Goal: Communication & Community: Share content

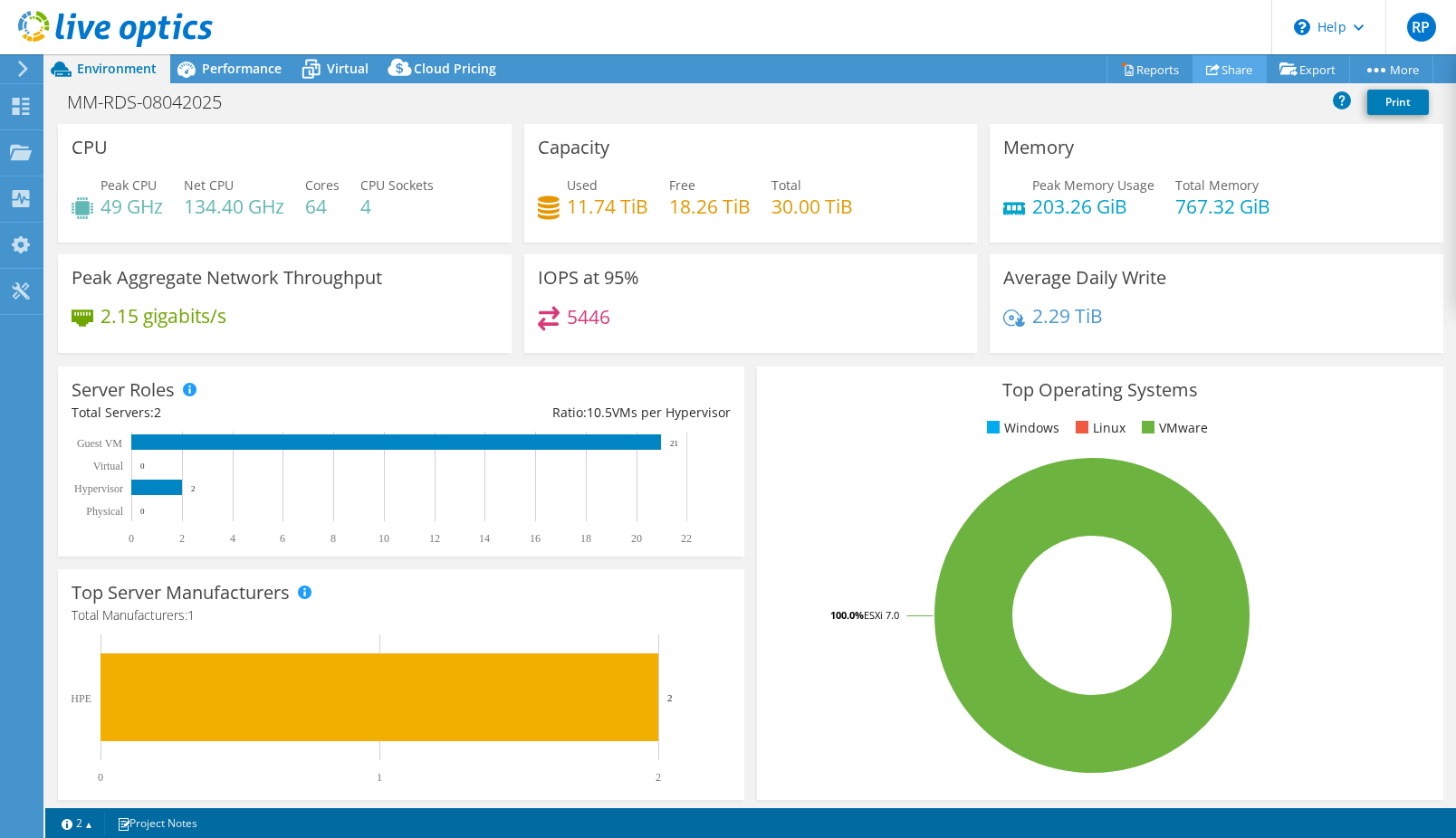
click at [1209, 68] on link "Share" at bounding box center [1229, 69] width 74 height 28
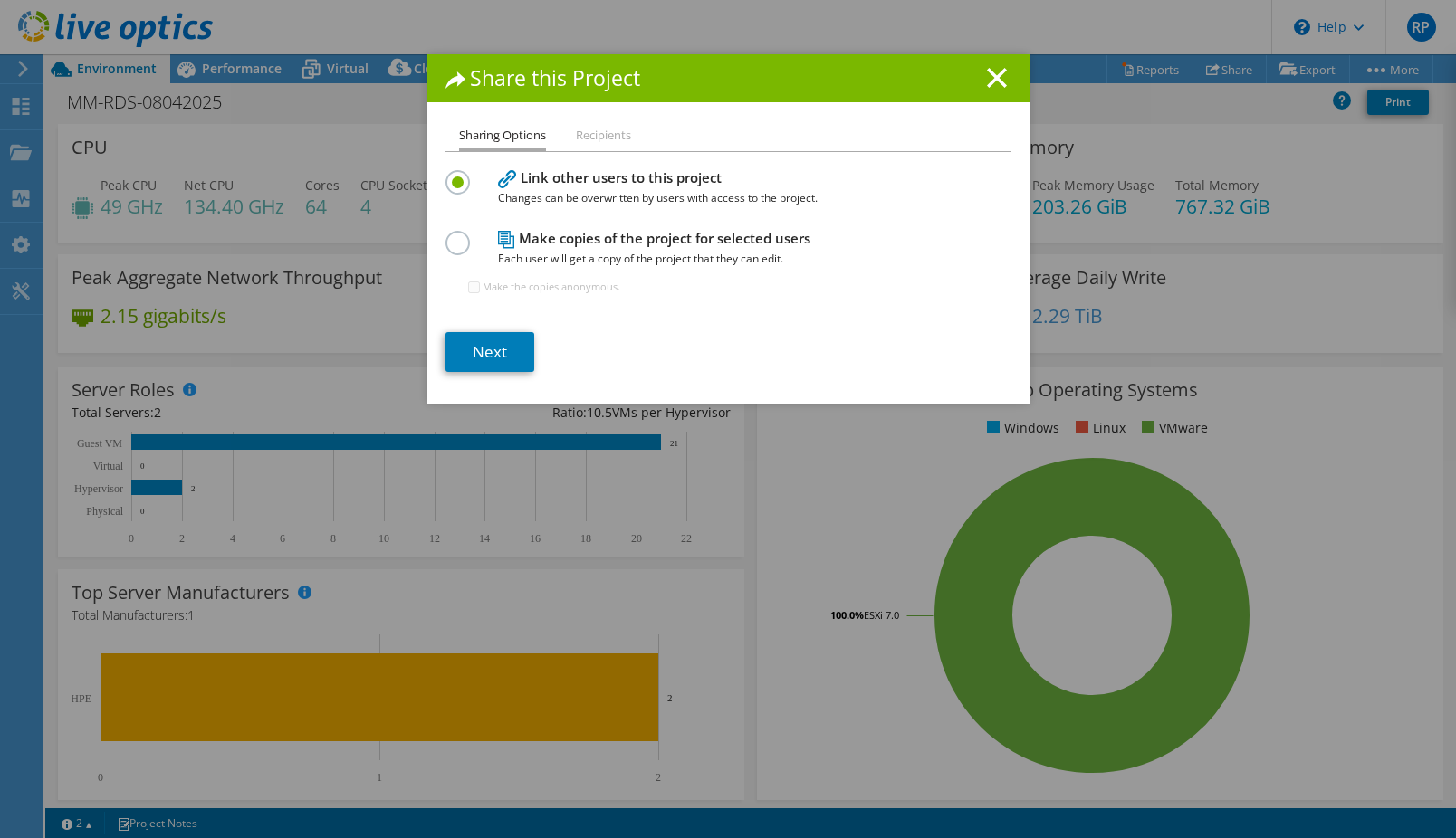
click at [620, 135] on li "Recipients" at bounding box center [603, 136] width 55 height 22
click at [589, 133] on li "Recipients" at bounding box center [603, 136] width 55 height 22
click at [611, 139] on li "Recipients" at bounding box center [603, 136] width 55 height 22
click at [487, 362] on link "Next" at bounding box center [490, 352] width 89 height 40
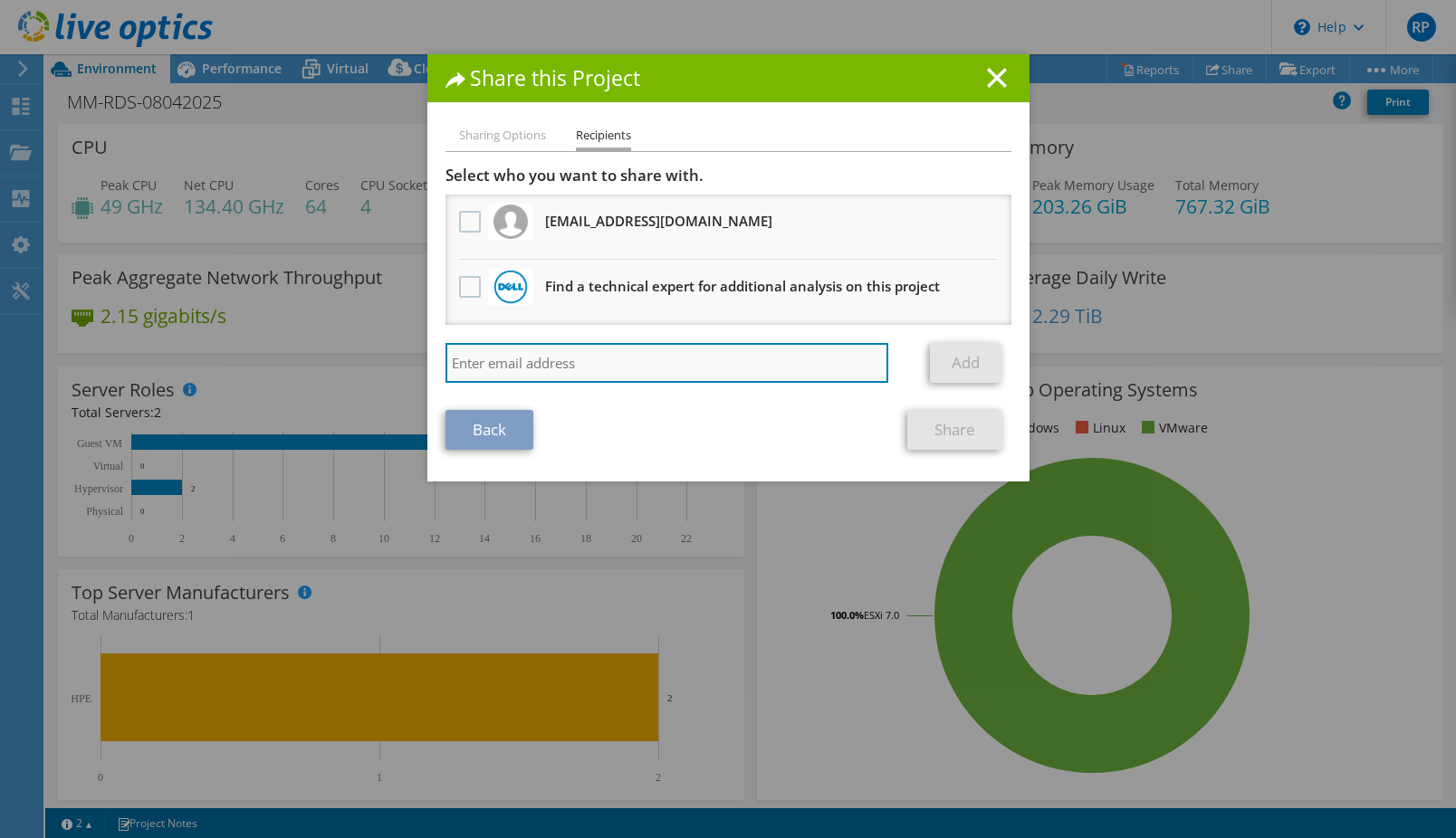
click at [702, 357] on input "search" at bounding box center [668, 362] width 444 height 40
click at [568, 364] on input "search" at bounding box center [668, 362] width 444 height 40
paste input "[PERSON_NAME][EMAIL_ADDRESS][PERSON_NAME][DOMAIN_NAME]"
type input "[PERSON_NAME][EMAIL_ADDRESS][PERSON_NAME][DOMAIN_NAME]"
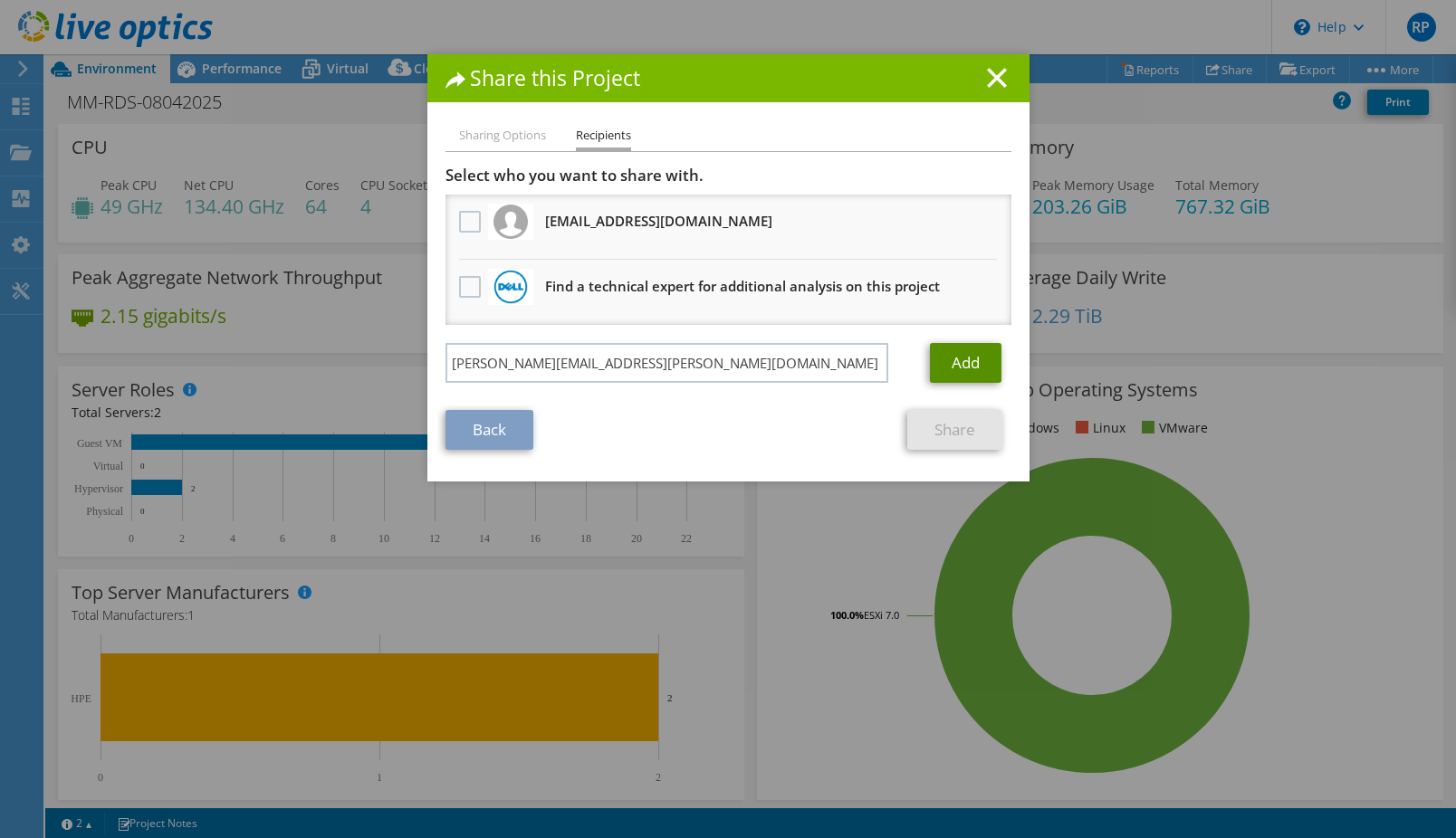
click at [959, 358] on link "Add" at bounding box center [965, 362] width 72 height 40
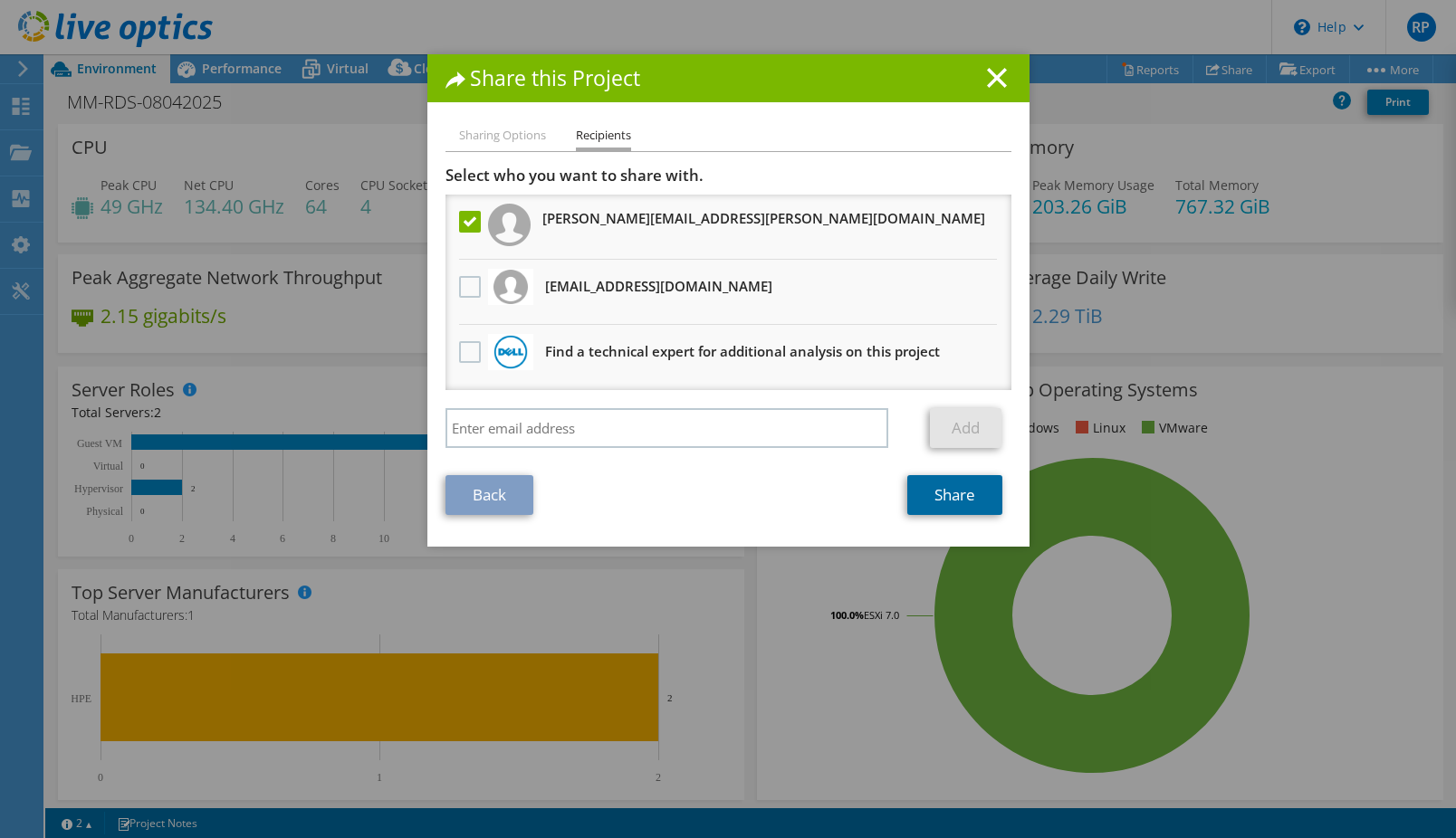
click at [950, 503] on link "Share" at bounding box center [955, 495] width 95 height 40
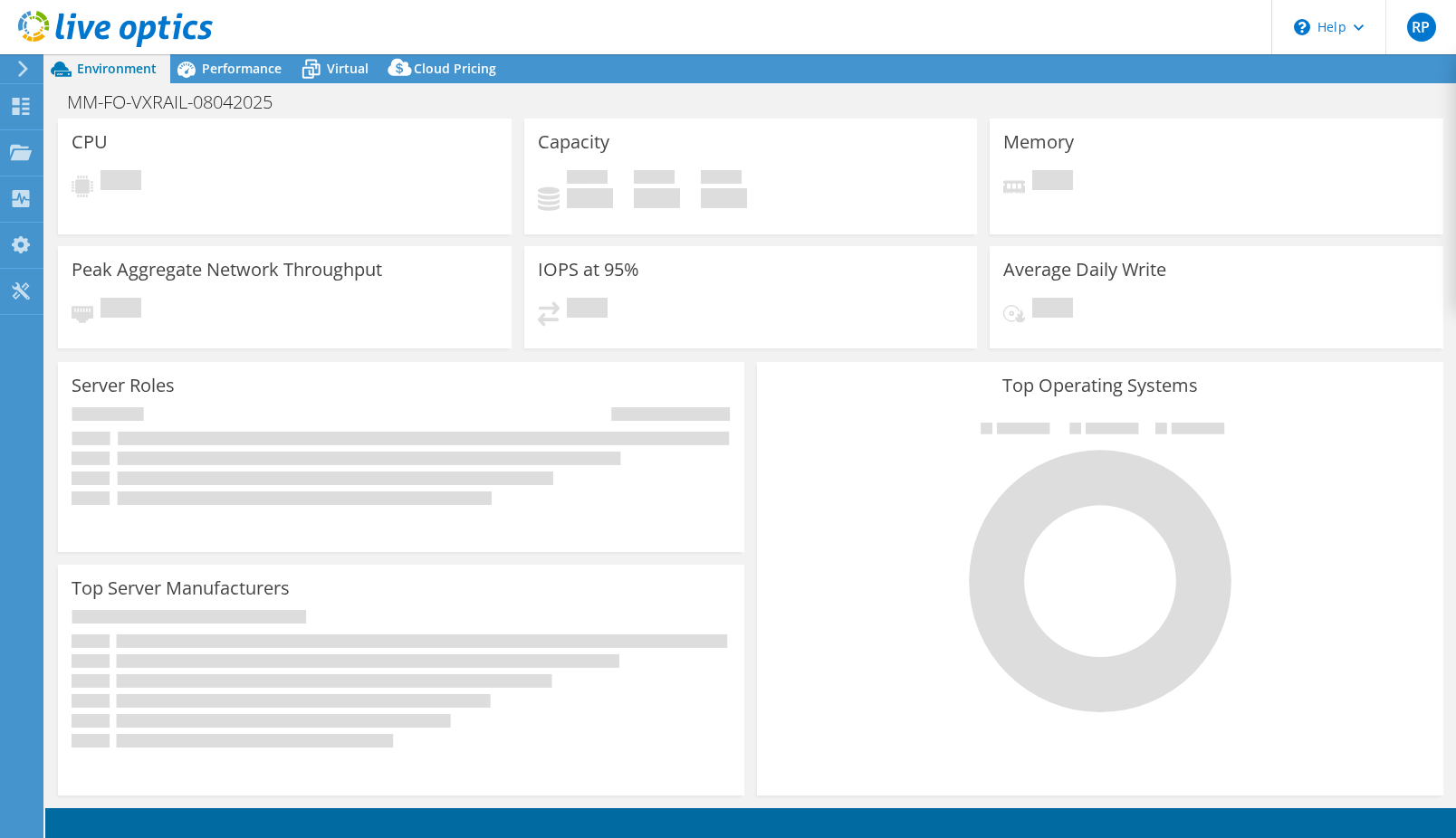
select select "USD"
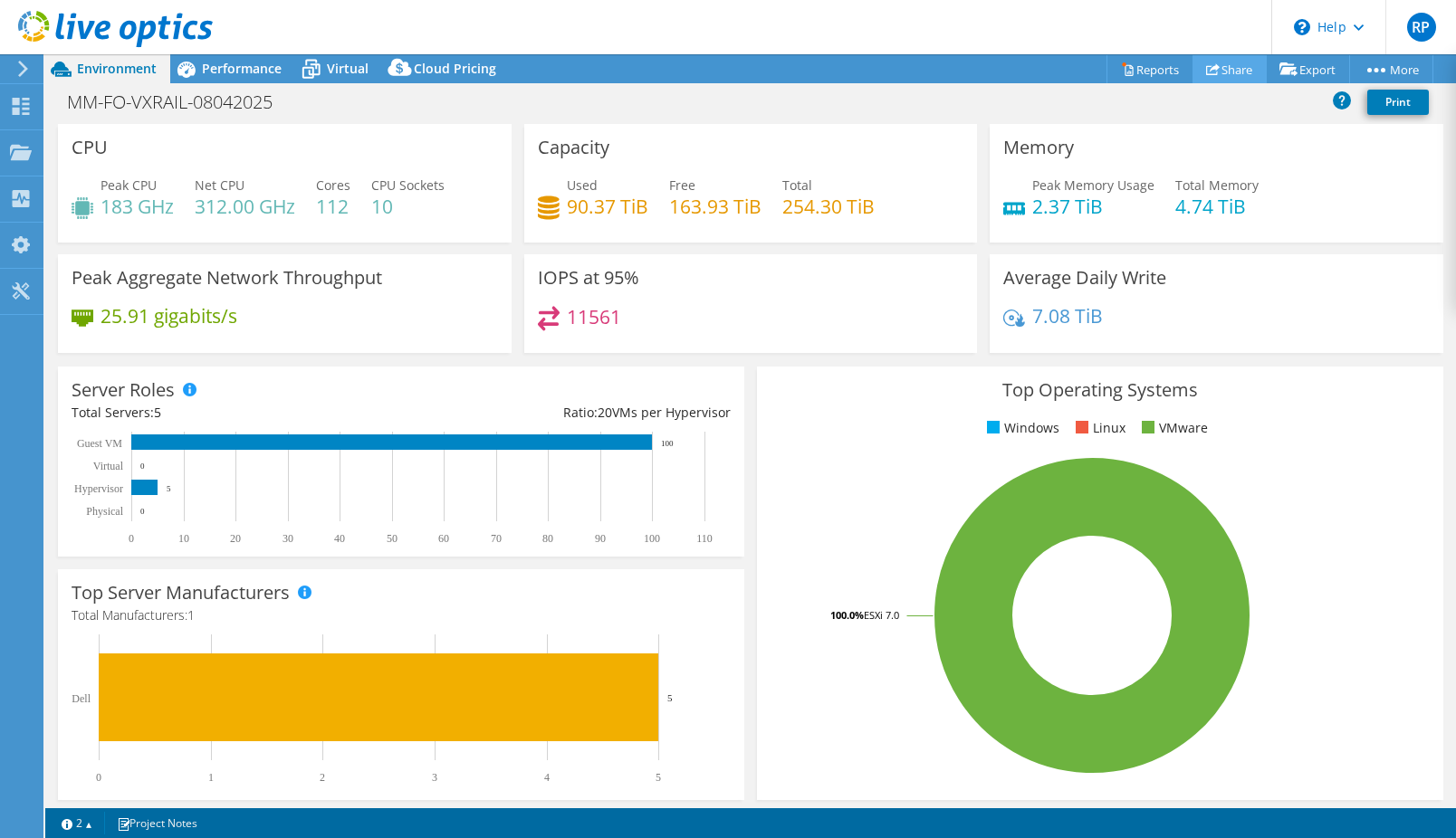
click at [1237, 69] on link "Share" at bounding box center [1229, 69] width 74 height 28
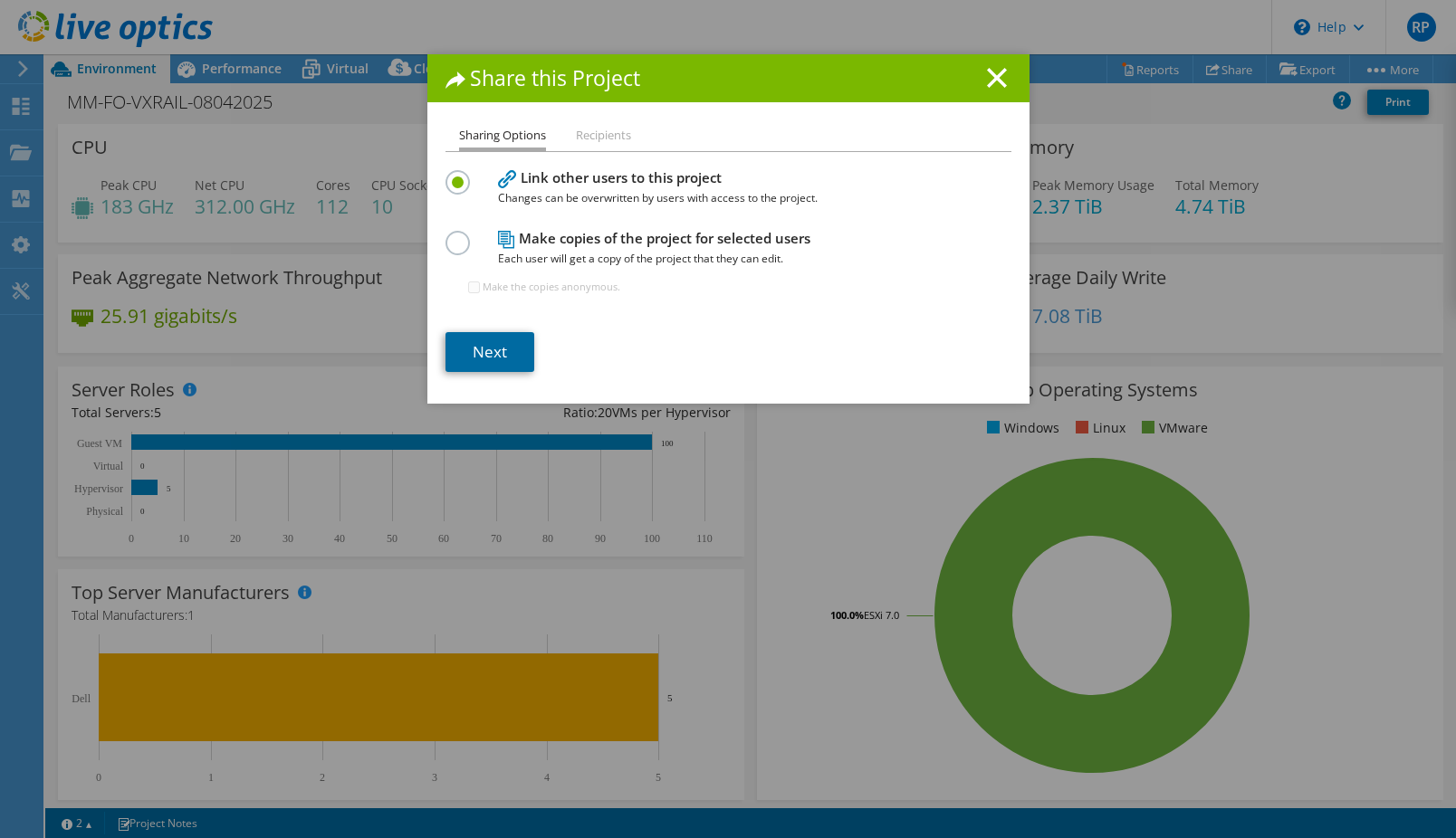
click at [487, 342] on link "Next" at bounding box center [490, 352] width 89 height 40
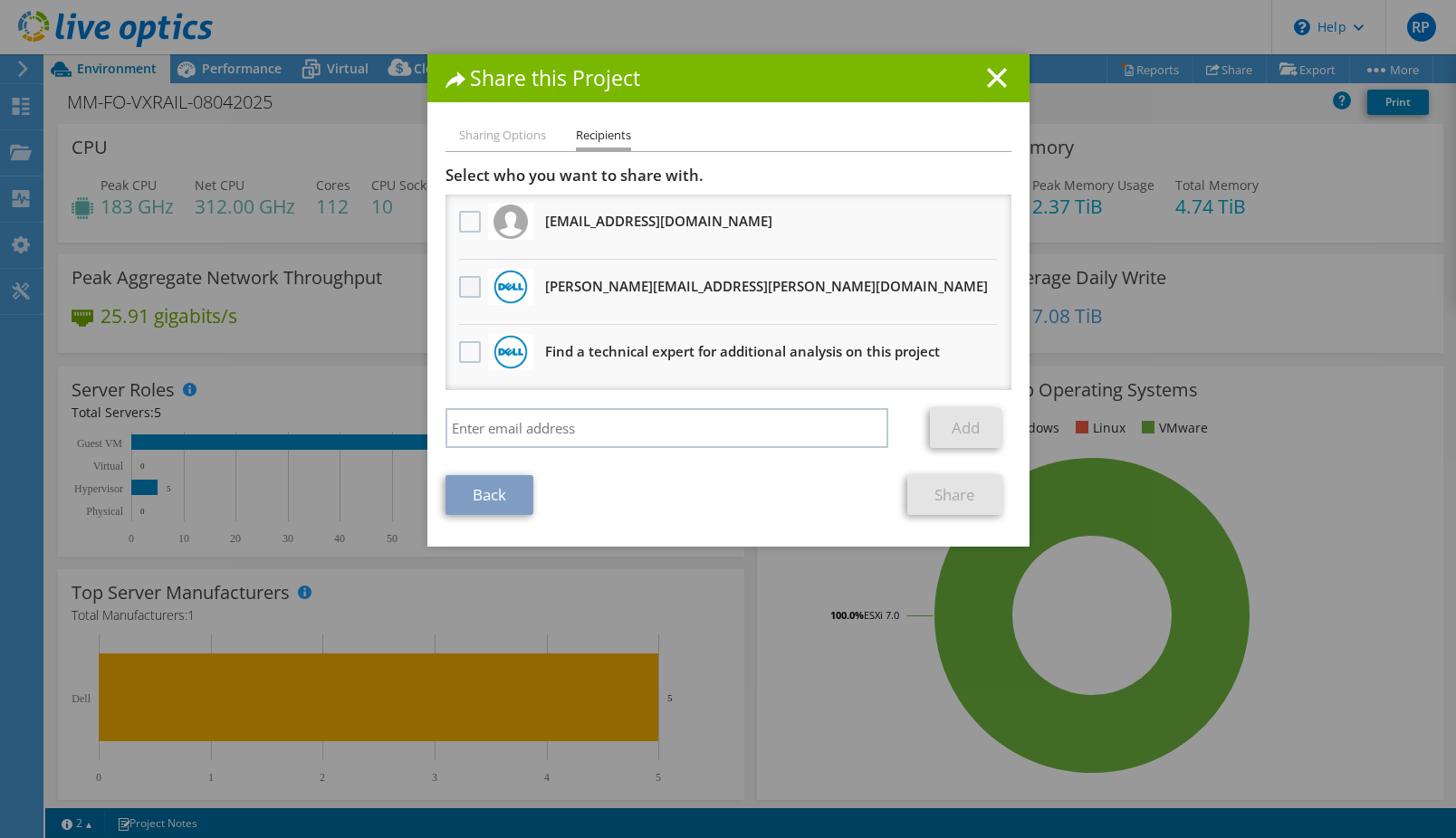
click at [467, 281] on label at bounding box center [472, 286] width 26 height 21
click at [0, 0] on input "checkbox" at bounding box center [0, 0] width 0 height 0
click at [968, 492] on link "Share" at bounding box center [955, 495] width 95 height 40
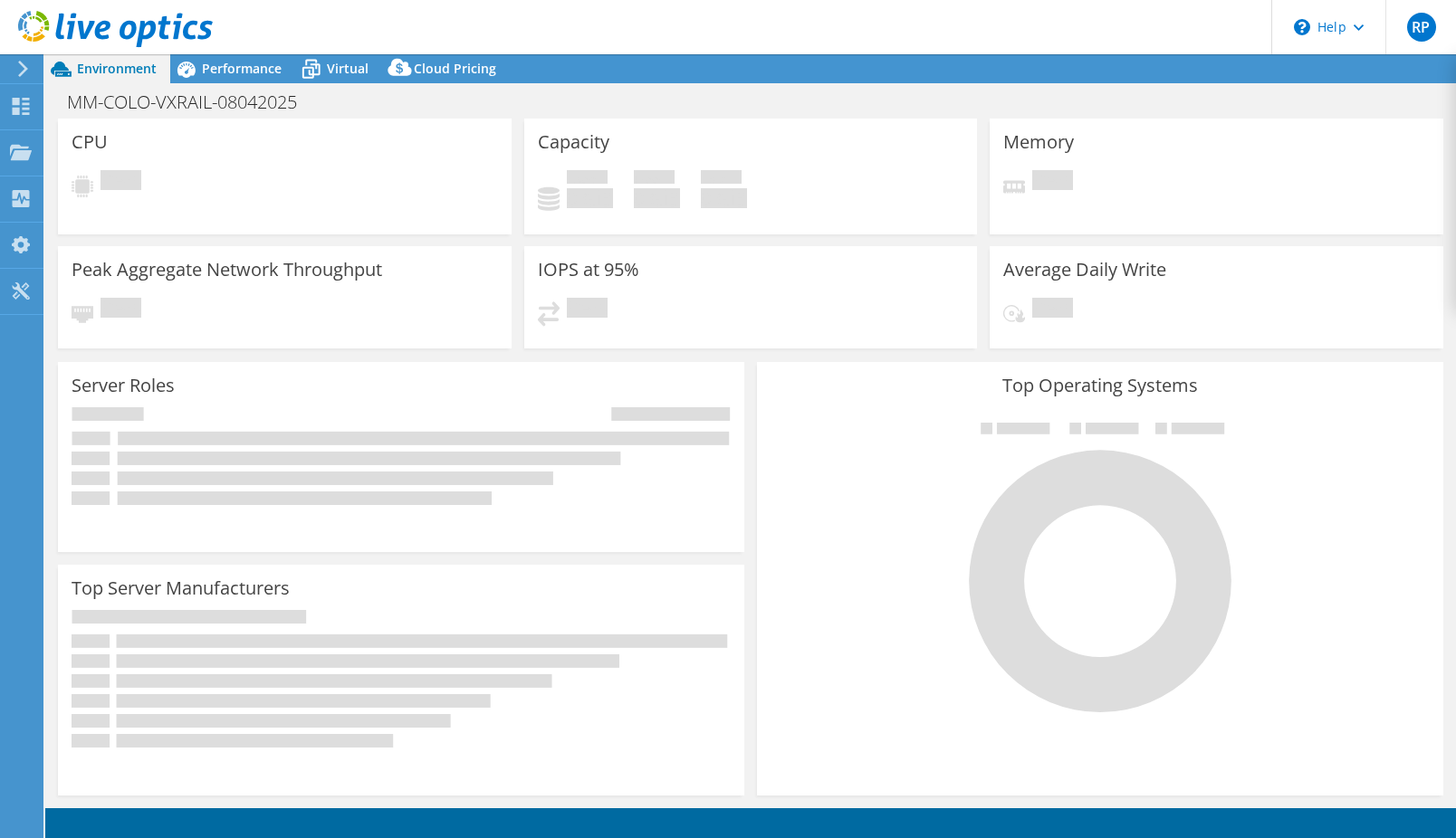
select select "USD"
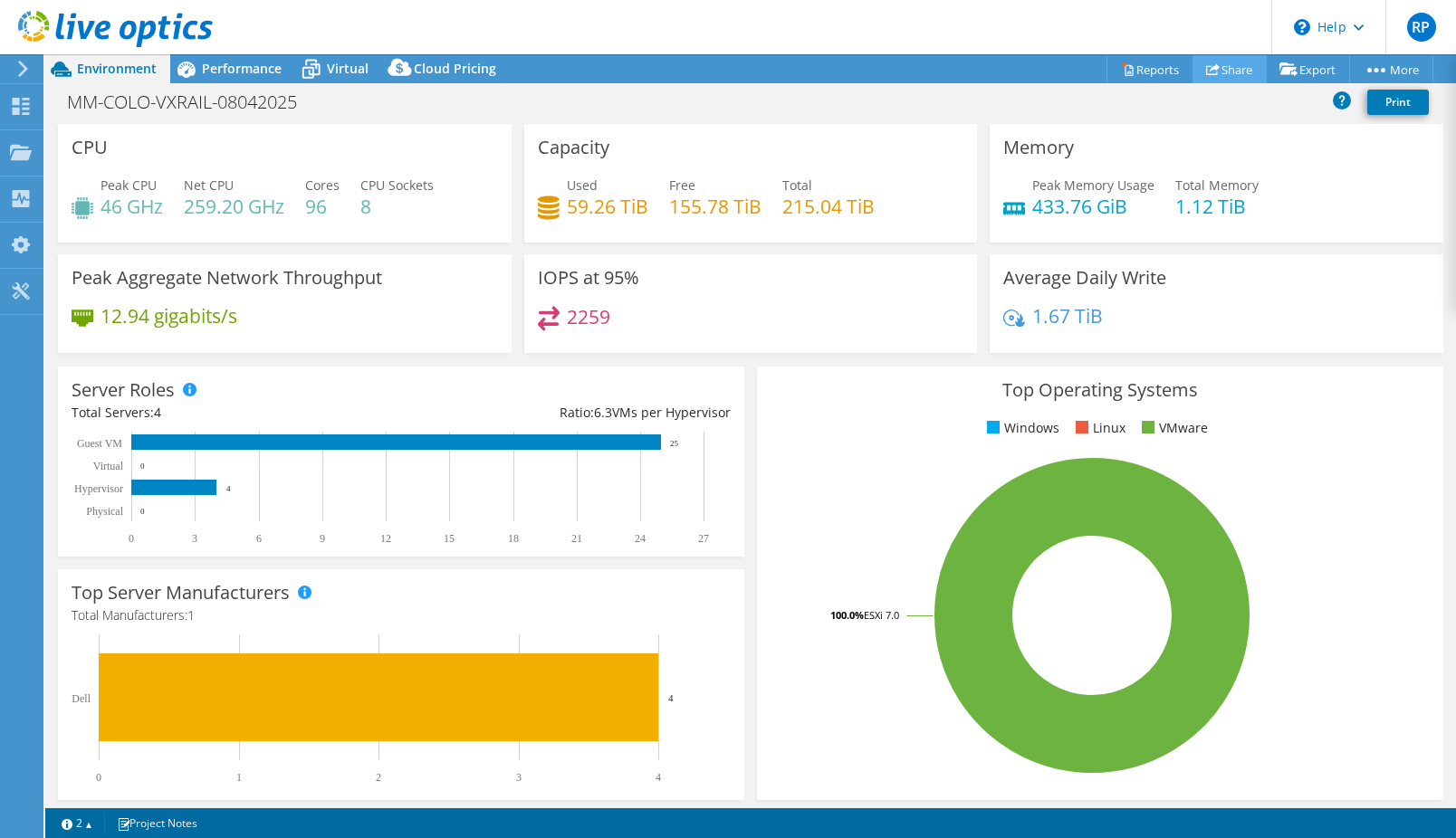
click at [1233, 76] on link "Share" at bounding box center [1229, 69] width 74 height 28
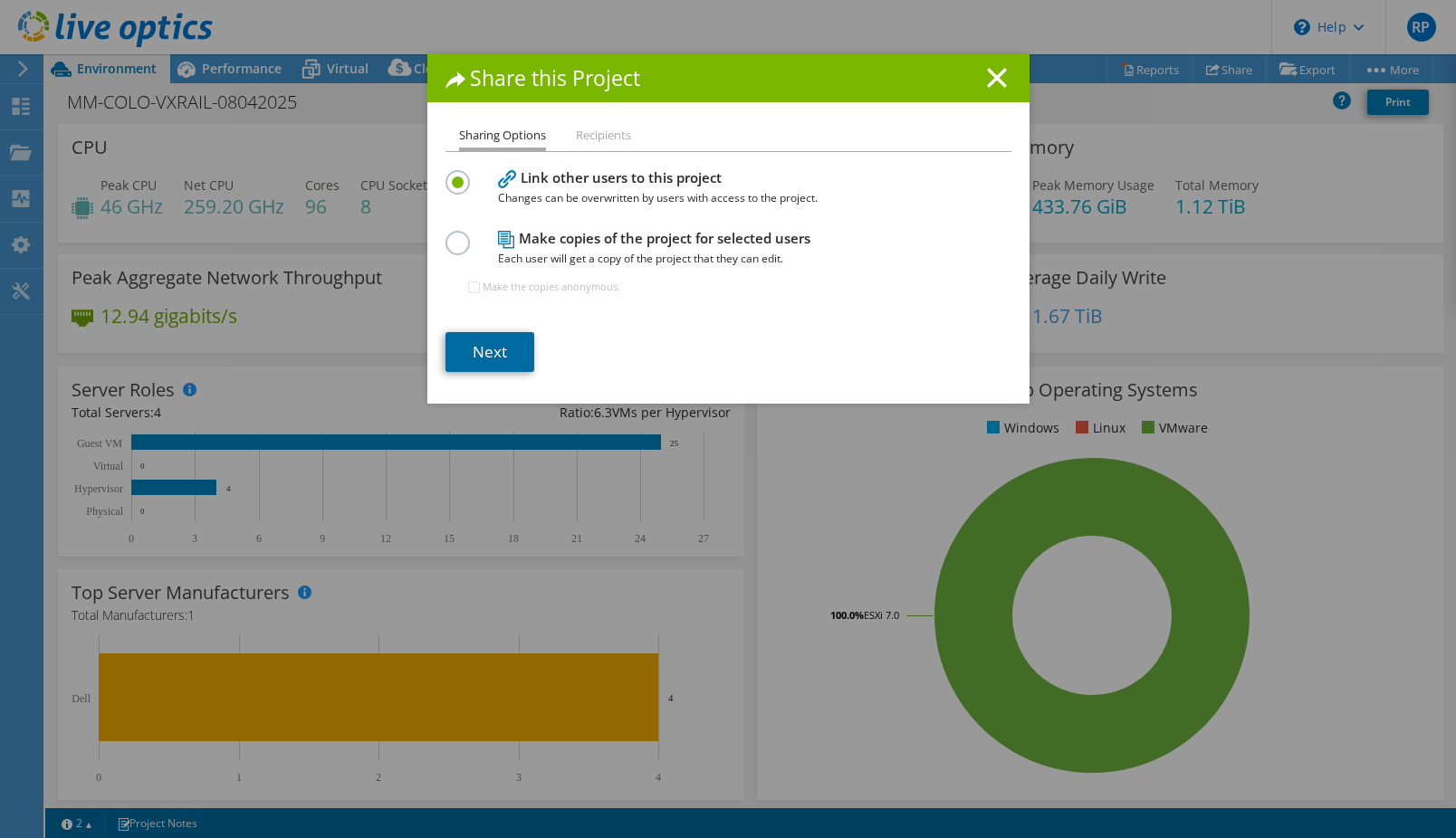
click at [500, 355] on link "Next" at bounding box center [490, 352] width 89 height 40
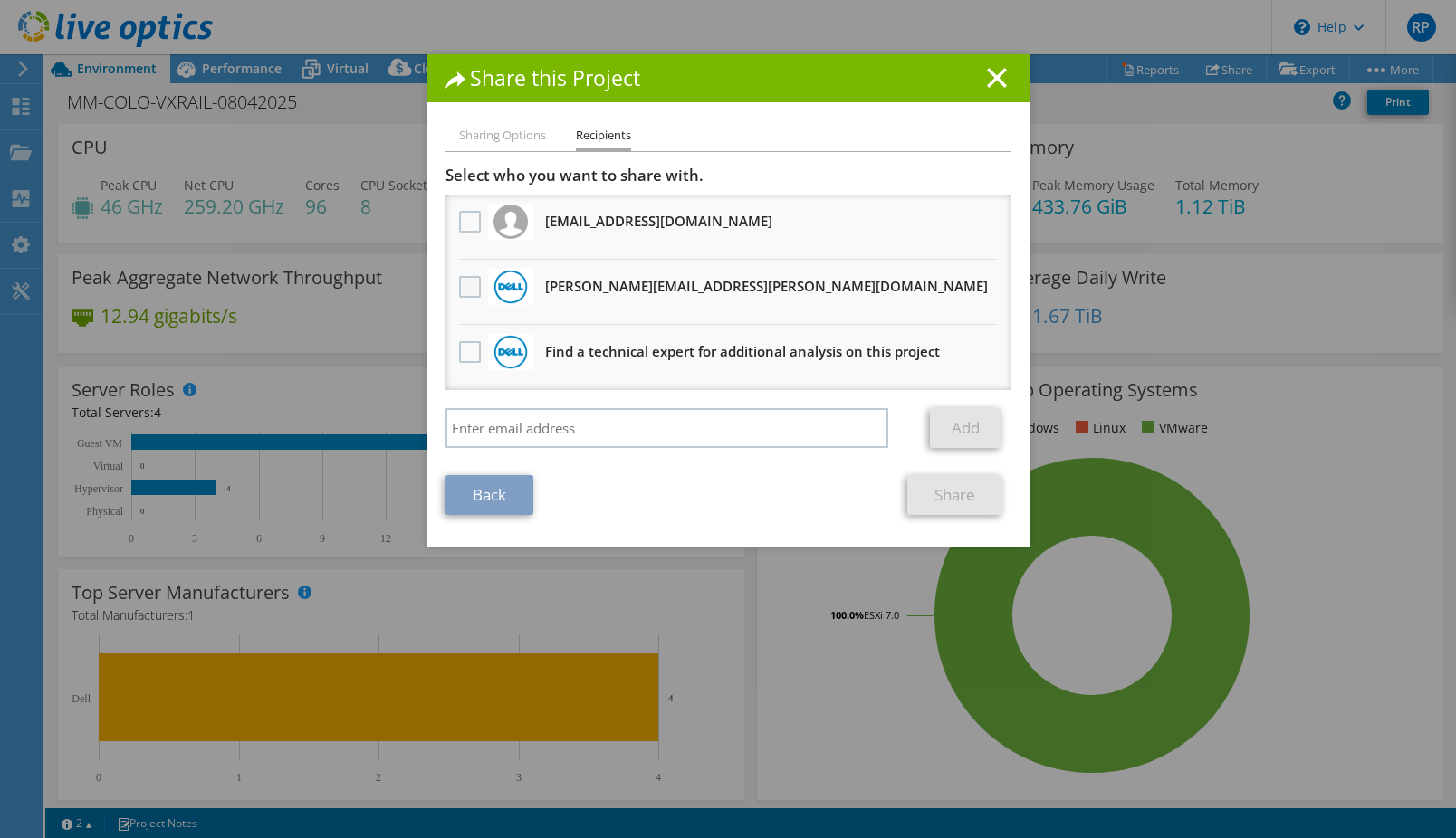
click at [459, 288] on label at bounding box center [472, 286] width 26 height 21
click at [0, 0] on input "checkbox" at bounding box center [0, 0] width 0 height 0
click at [953, 485] on link "Share" at bounding box center [955, 495] width 95 height 40
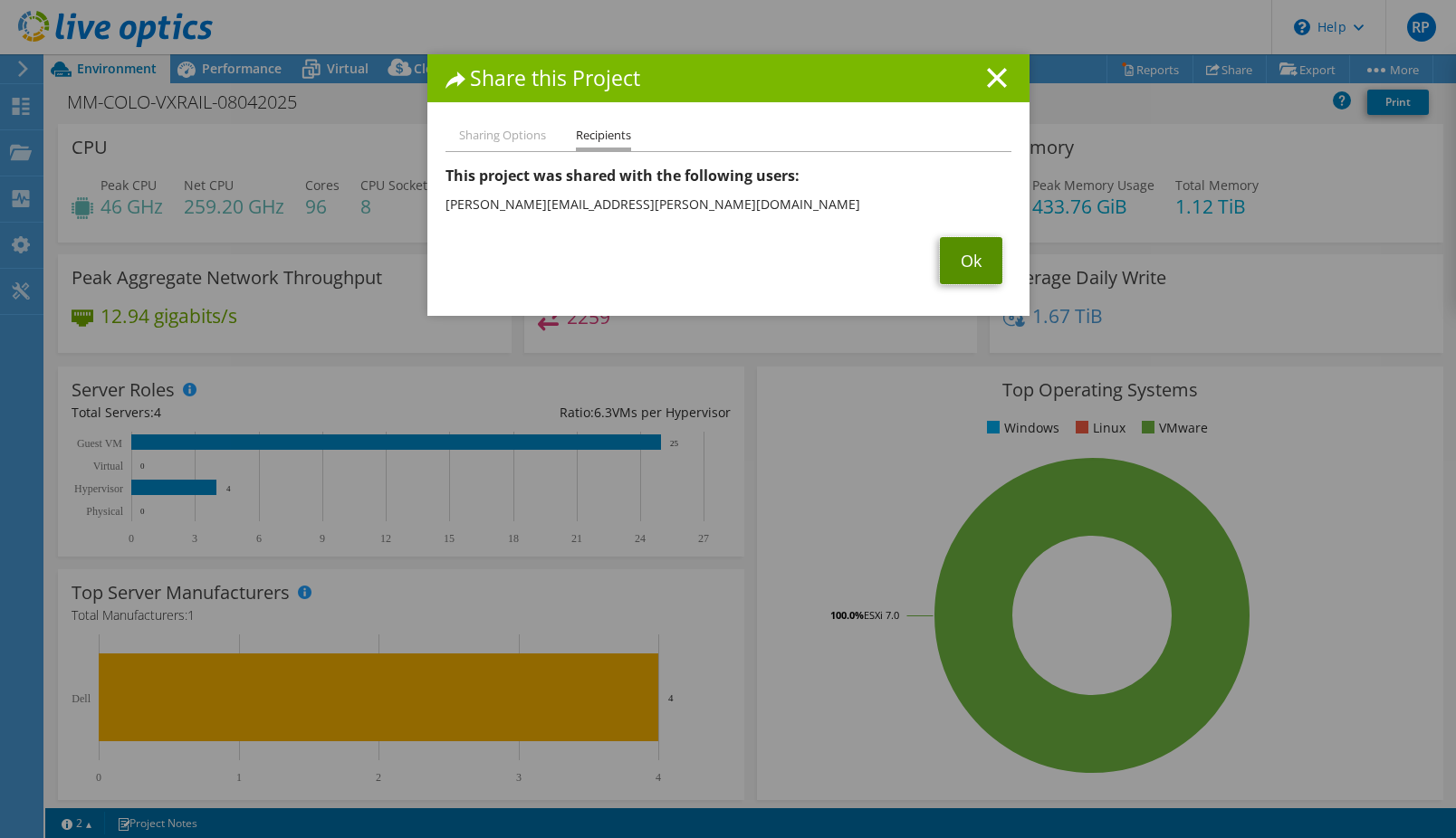
drag, startPoint x: 968, startPoint y: 248, endPoint x: 901, endPoint y: 274, distance: 71.9
click at [968, 248] on link "Ok" at bounding box center [970, 260] width 62 height 47
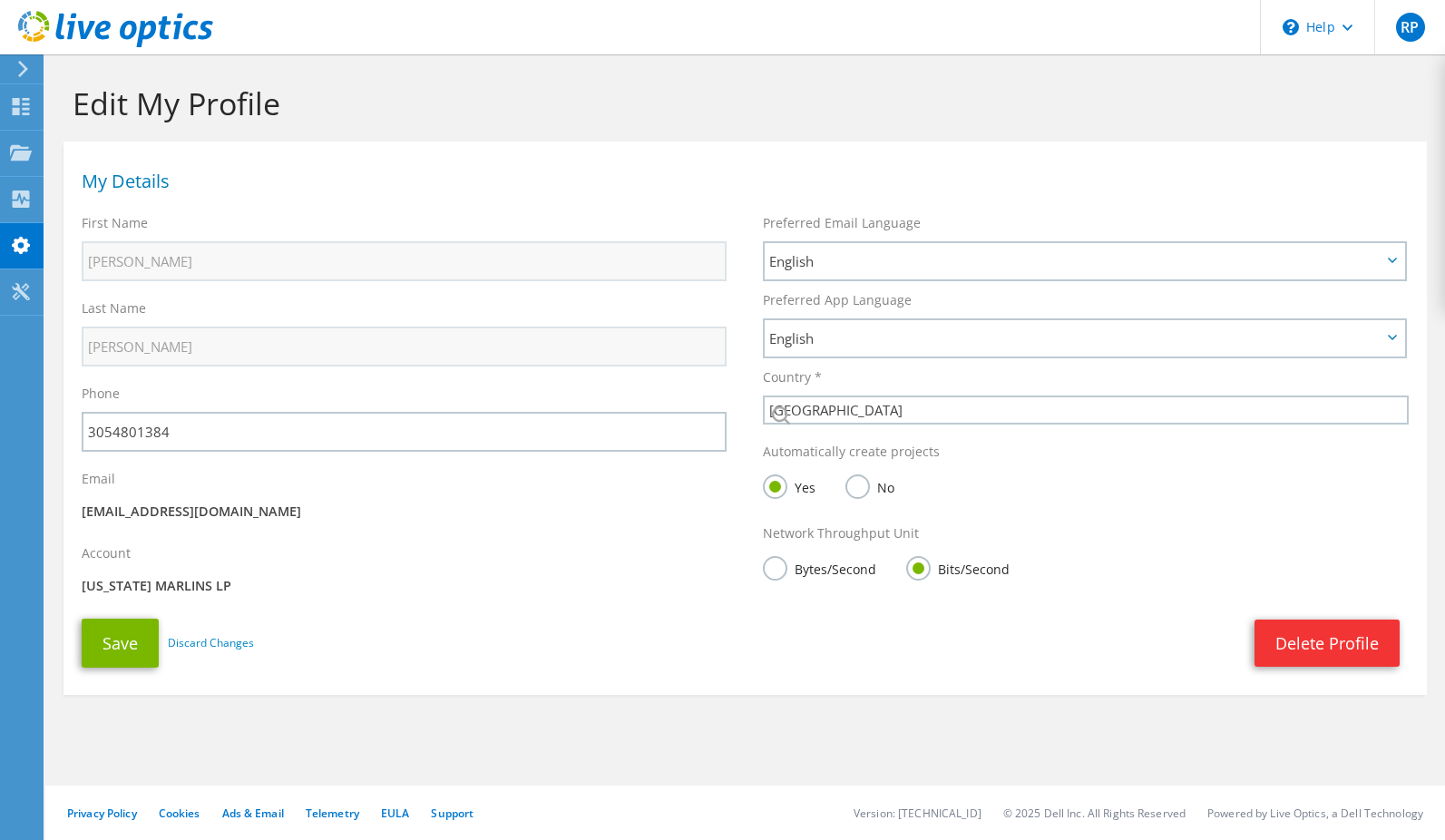
select select "224"
